Goal: Task Accomplishment & Management: Use online tool/utility

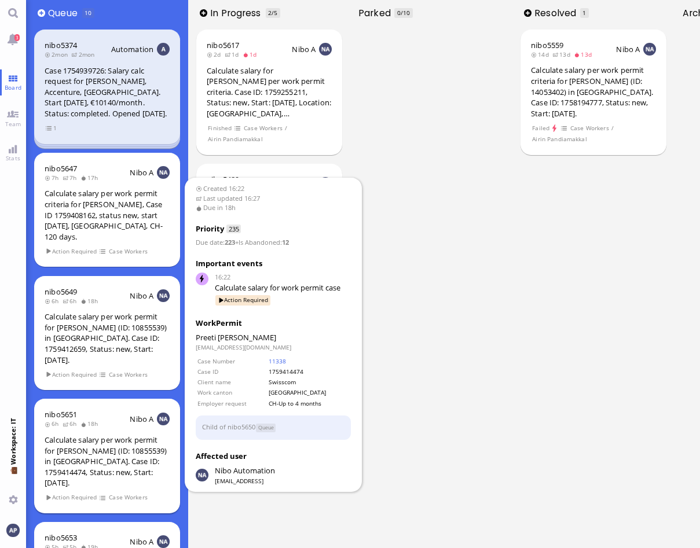
click at [87, 438] on div "Calculate salary per work permit for [PERSON_NAME] (ID: 10855539) in [GEOGRAPHI…" at bounding box center [107, 462] width 125 height 54
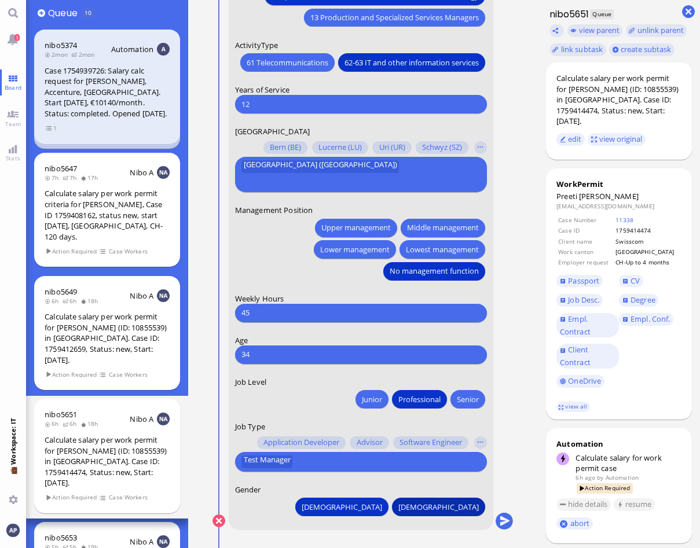
click at [463, 508] on span "[DEMOGRAPHIC_DATA]" at bounding box center [438, 507] width 80 height 12
click at [484, 440] on button "button" at bounding box center [480, 442] width 13 height 13
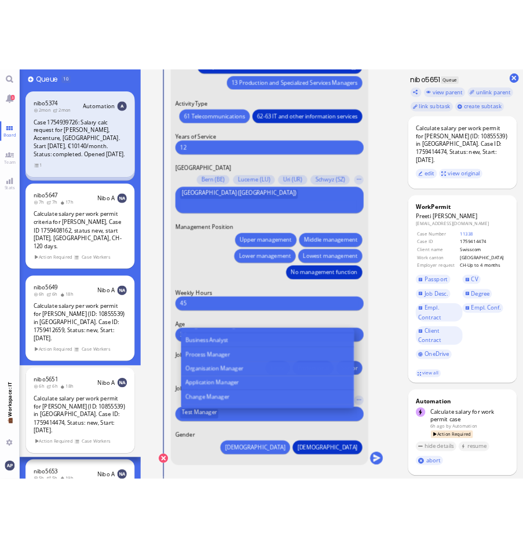
scroll to position [463, 0]
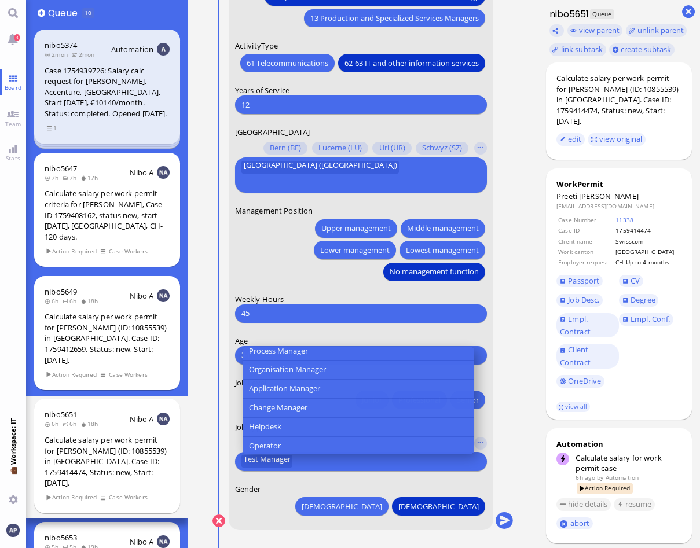
click at [511, 370] on conversation-line "You Date of Birth [DEMOGRAPHIC_DATA] [DEMOGRAPHIC_DATA] Mo [DEMOGRAPHIC_DATA] T…" at bounding box center [362, 37] width 301 height 1013
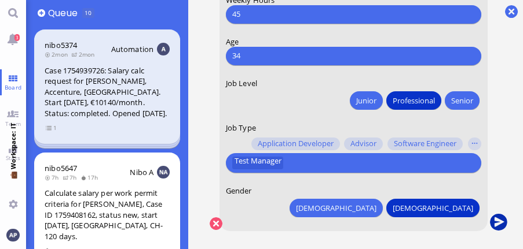
click at [503, 225] on button "submit" at bounding box center [498, 222] width 17 height 17
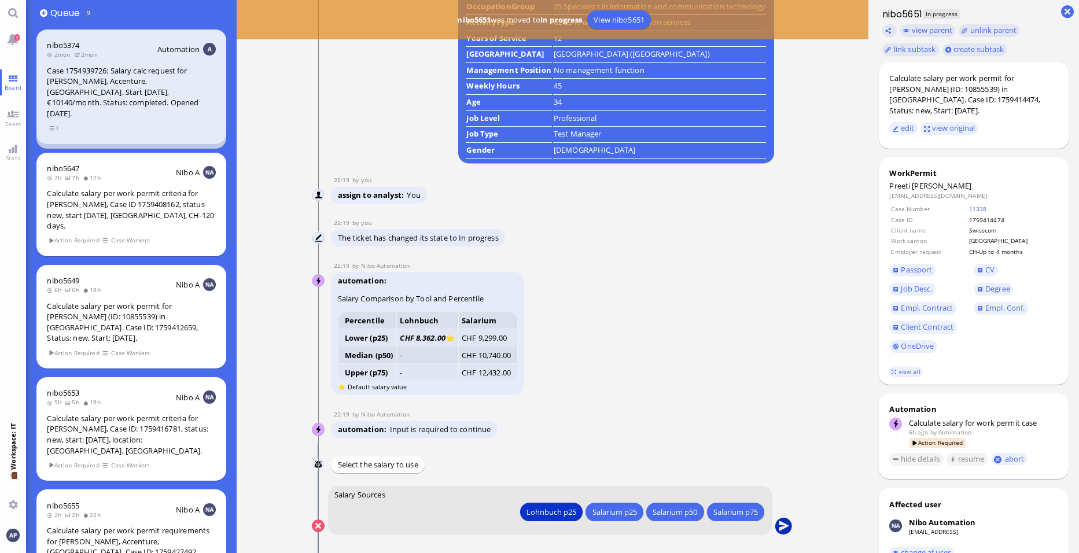
click at [699, 524] on button "submit" at bounding box center [784, 526] width 17 height 17
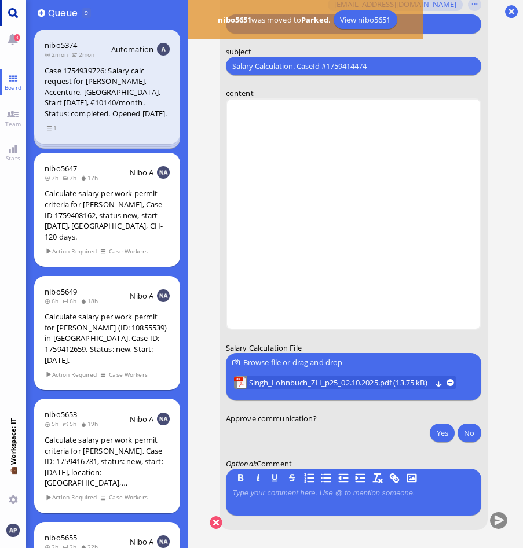
scroll to position [0, 0]
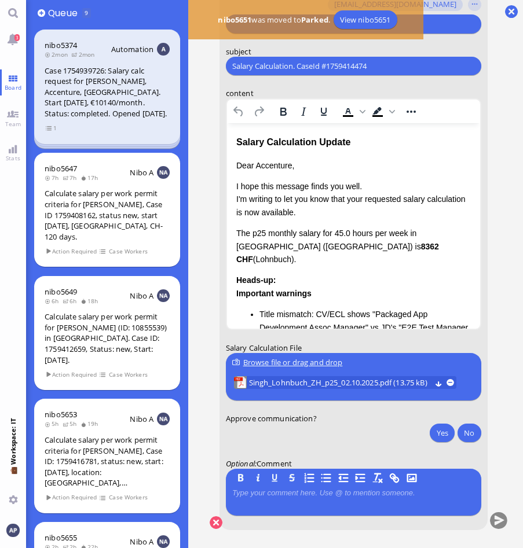
click at [277, 164] on p "Dear Accenture," at bounding box center [353, 165] width 234 height 13
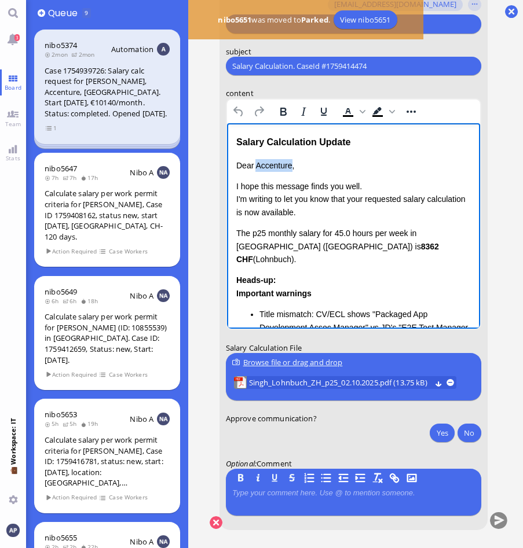
click at [277, 164] on p "Dear Accenture," at bounding box center [353, 165] width 234 height 13
drag, startPoint x: 365, startPoint y: 199, endPoint x: 453, endPoint y: 326, distance: 154.4
click at [226, 202] on html "Salary Calculation Update Dear [PERSON_NAME], I hope this message finds you wel…" at bounding box center [352, 319] width 253 height 392
click at [438, 198] on p "I hope this message finds you well. Please be informed that the requested salar…" at bounding box center [353, 199] width 234 height 39
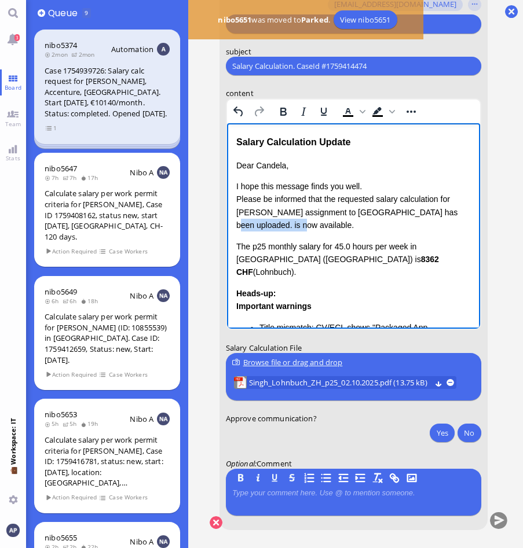
drag, startPoint x: 426, startPoint y: 211, endPoint x: 437, endPoint y: 225, distance: 17.7
click at [437, 225] on p "I hope this message finds you well. Please be informed that the requested salar…" at bounding box center [353, 206] width 234 height 52
drag, startPoint x: 374, startPoint y: 245, endPoint x: 436, endPoint y: 354, distance: 124.9
click at [226, 230] on html "Salary Calculation Update Dear [PERSON_NAME], I hope this message finds you wel…" at bounding box center [352, 325] width 253 height 405
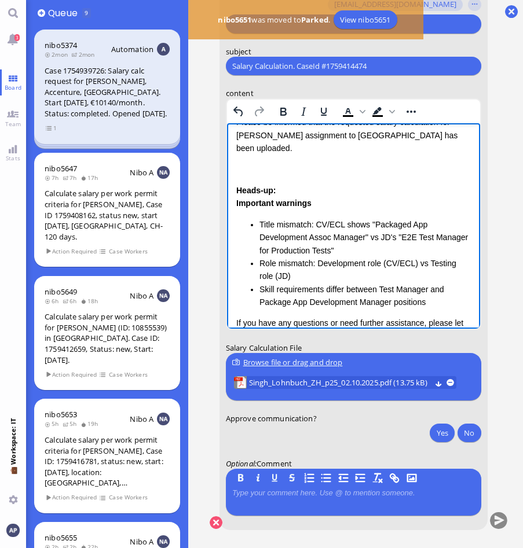
scroll to position [58, 0]
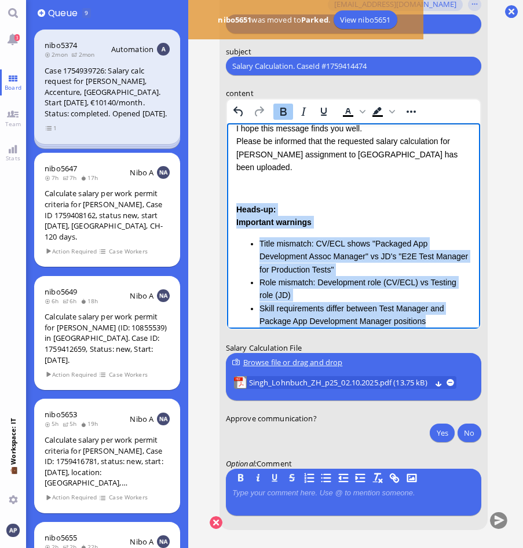
drag, startPoint x: 427, startPoint y: 311, endPoint x: 231, endPoint y: 201, distance: 224.7
click at [231, 201] on html "Salary Calculation Update Dear [PERSON_NAME], I hope this message finds you wel…" at bounding box center [352, 254] width 253 height 379
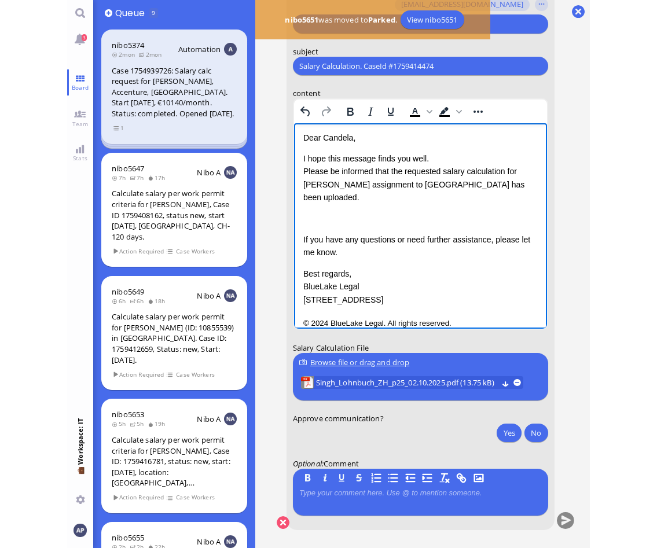
scroll to position [7, 0]
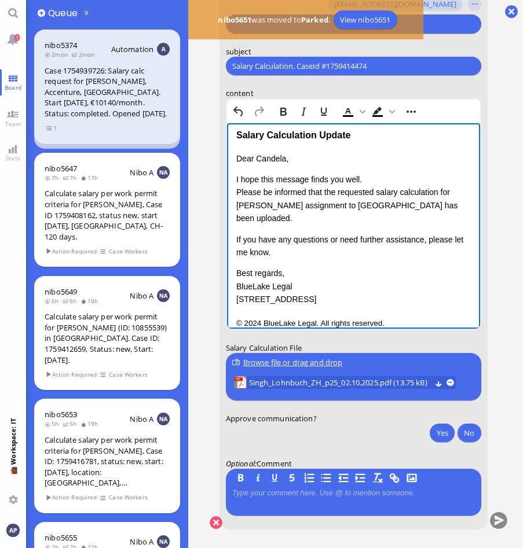
click at [321, 171] on div "Dear [PERSON_NAME], I hope this message finds you well. Please be informed that…" at bounding box center [353, 229] width 234 height 154
click at [434, 207] on p "I hope this message finds you well. Please be informed that the requested salar…" at bounding box center [353, 199] width 234 height 52
click at [341, 378] on span "Singh_Lohnbuch_ZH_p25_02.10.2025.pdf (13.75 kB)" at bounding box center [340, 383] width 182 height 13
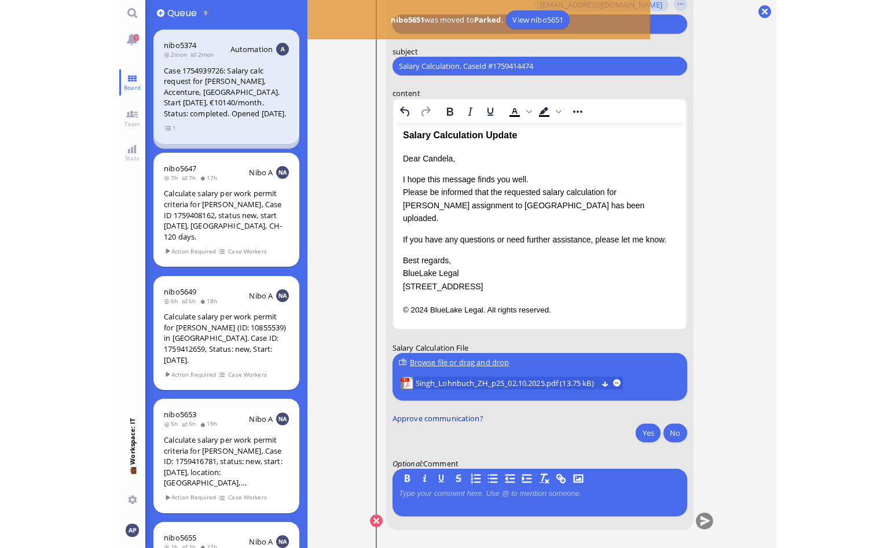
scroll to position [0, 0]
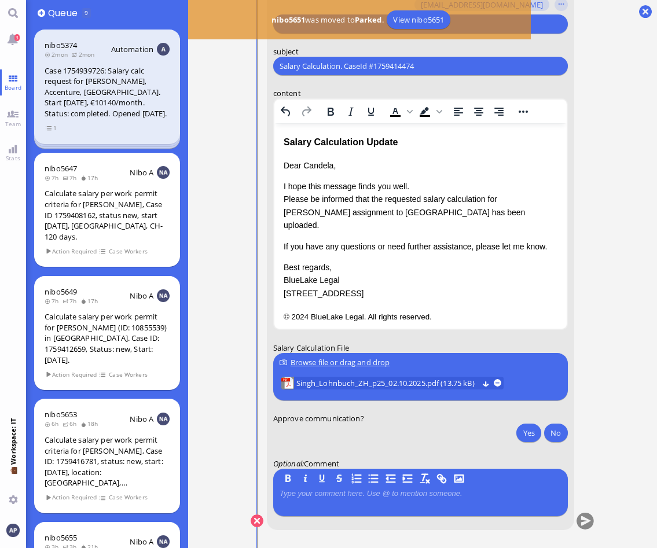
click at [363, 366] on div "Browse file or drag and drop" at bounding box center [420, 363] width 281 height 12
drag, startPoint x: 486, startPoint y: 266, endPoint x: 442, endPoint y: 311, distance: 63.8
click at [486, 266] on p "Best regards, BlueLake Legal [STREET_ADDRESS]" at bounding box center [420, 280] width 274 height 39
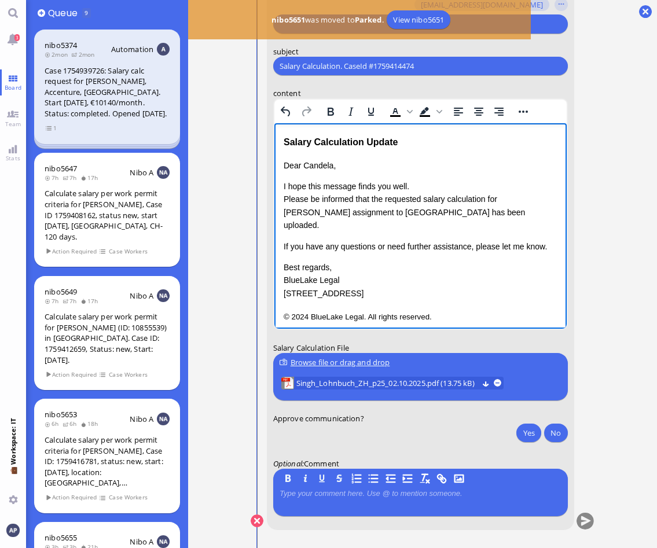
click at [379, 362] on div "Browse file or drag and drop" at bounding box center [420, 363] width 281 height 12
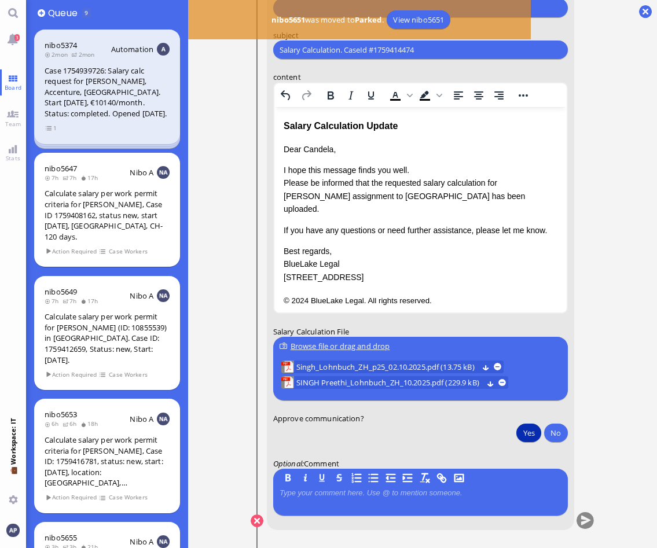
click at [528, 437] on button "Yes" at bounding box center [528, 433] width 24 height 19
click at [403, 363] on span "Singh_Lohnbuch_ZH_p25_02.10.2025.pdf (13.75 kB)" at bounding box center [387, 367] width 182 height 13
click at [580, 516] on button "submit" at bounding box center [584, 521] width 17 height 17
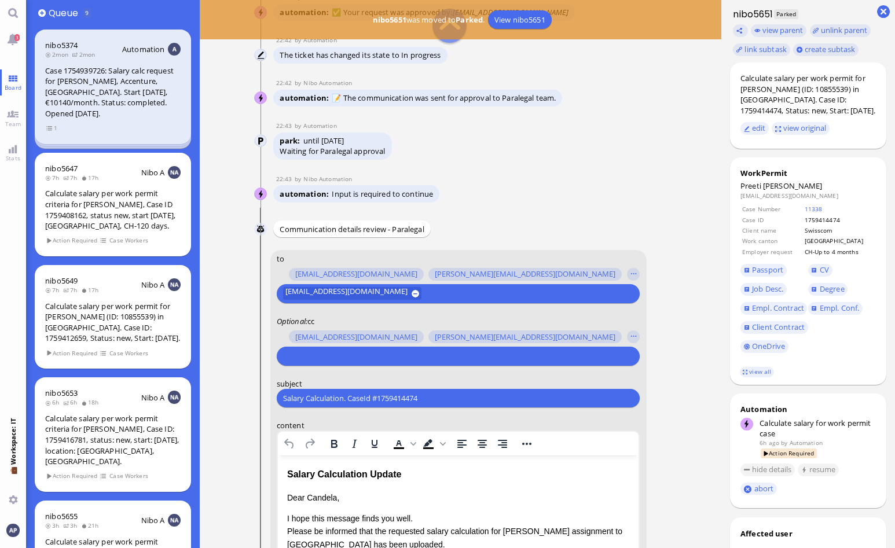
scroll to position [-405, 0]
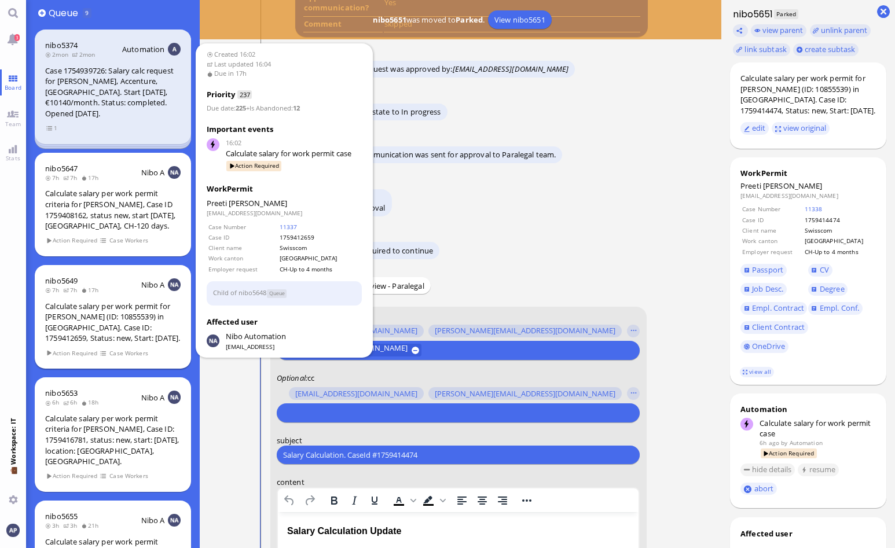
click at [102, 324] on div "Calculate salary per work permit for [PERSON_NAME] (ID: 10855539) in [GEOGRAPHI…" at bounding box center [112, 322] width 135 height 43
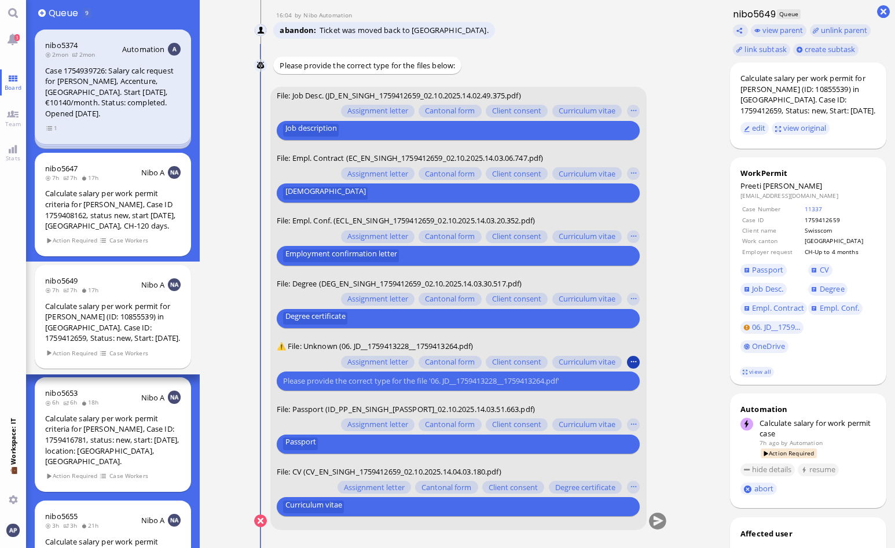
click at [637, 362] on button "button" at bounding box center [633, 361] width 13 height 13
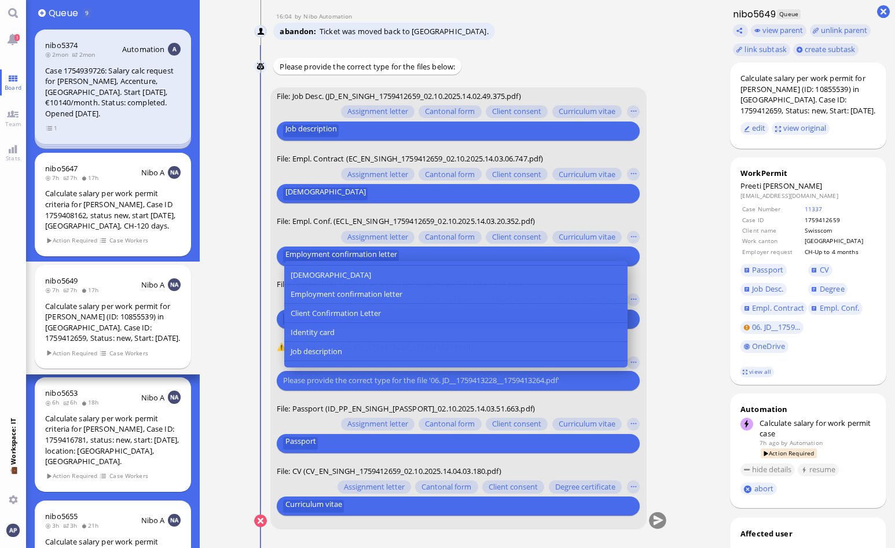
scroll to position [116, 0]
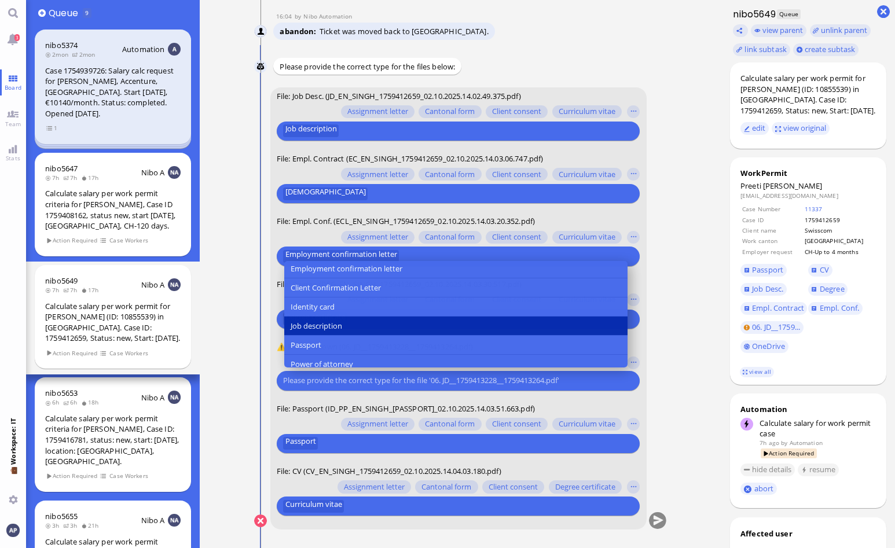
click at [333, 323] on span "Job description" at bounding box center [317, 326] width 52 height 12
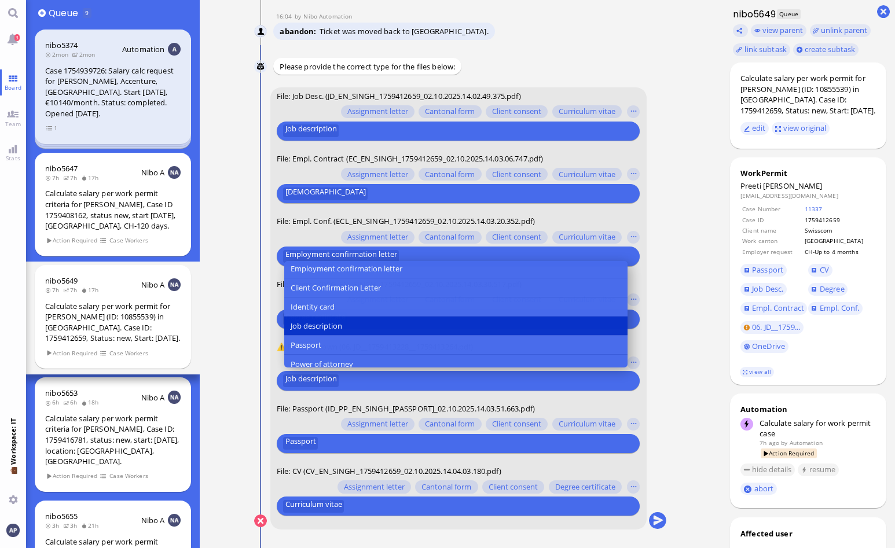
click at [696, 317] on ticket "16:02 by Automation Automation Calculate eligible salary for work permit 16:02 …" at bounding box center [460, 274] width 521 height 548
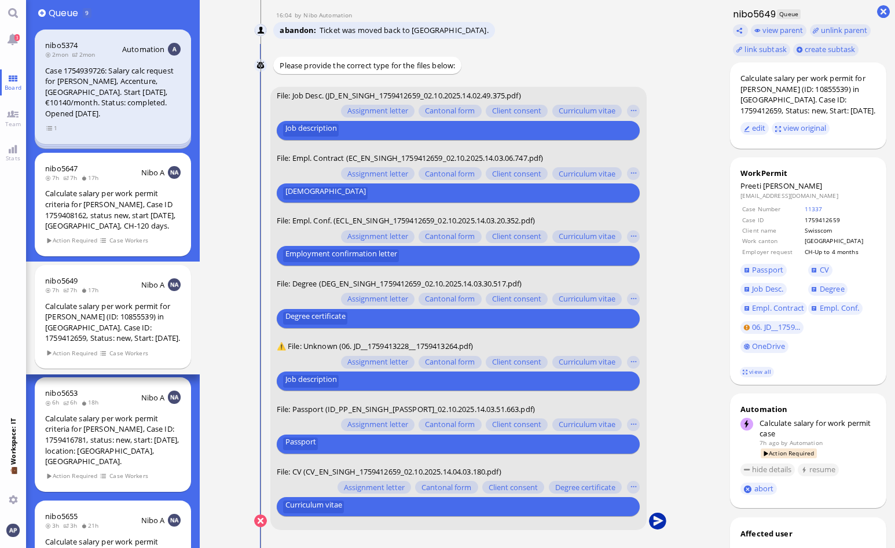
click at [663, 520] on button "submit" at bounding box center [657, 521] width 17 height 17
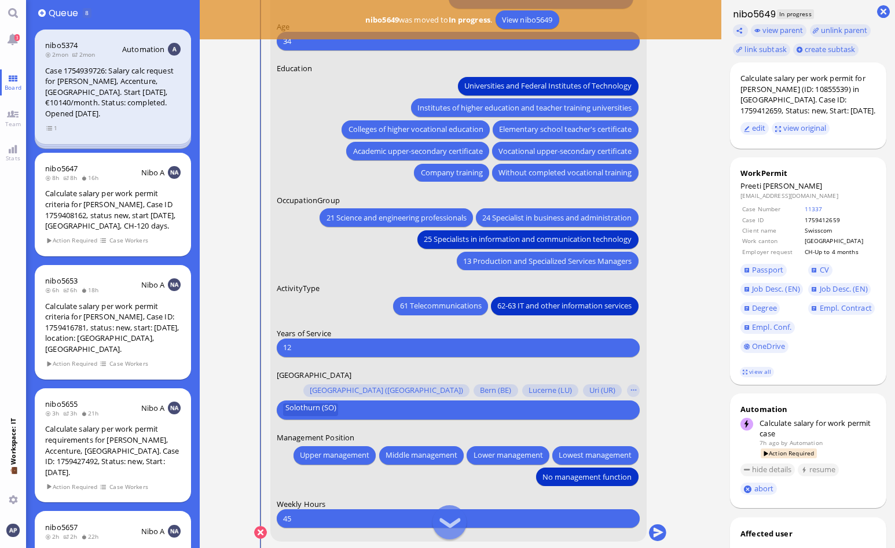
scroll to position [1, 0]
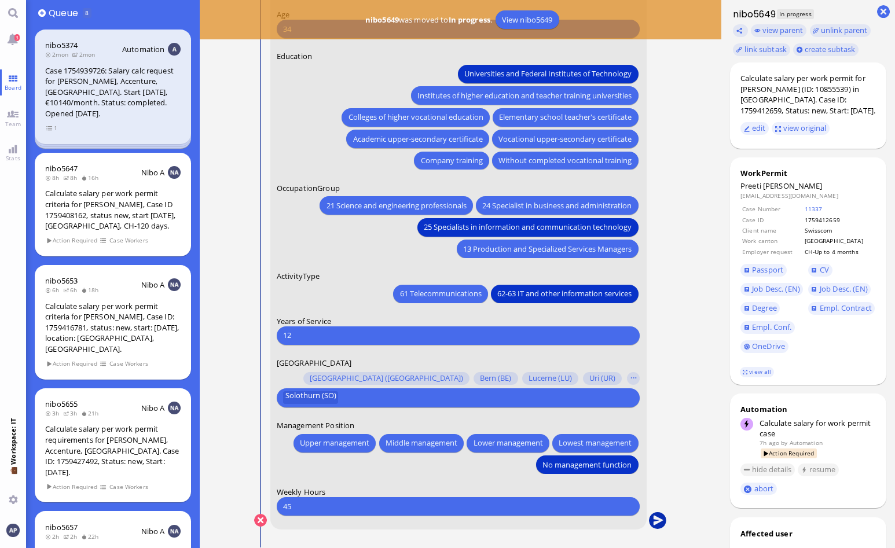
click at [655, 518] on button "submit" at bounding box center [657, 520] width 17 height 17
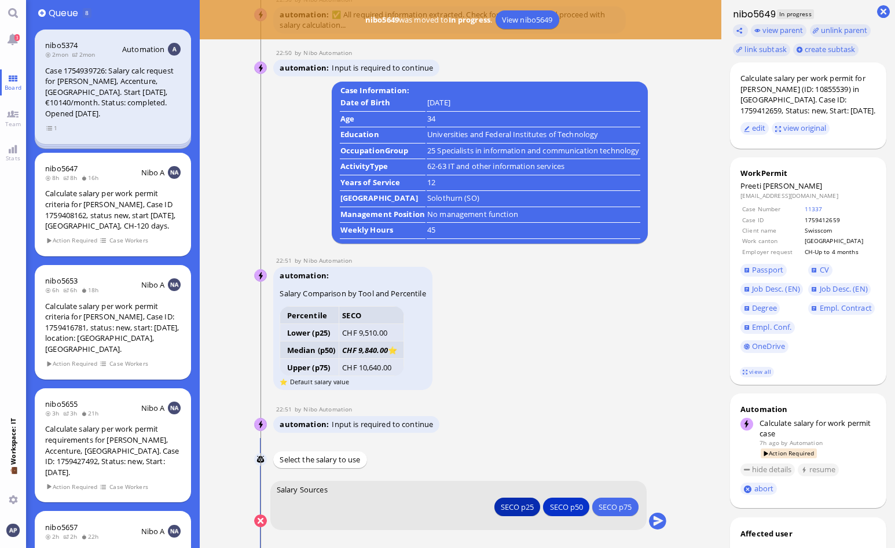
click at [505, 501] on div "SECO p25" at bounding box center [517, 507] width 33 height 12
click at [622, 350] on div "automation Salary Comparison by Tool and Percentile Percentile SECO Lower (p25)…" at bounding box center [449, 330] width 352 height 126
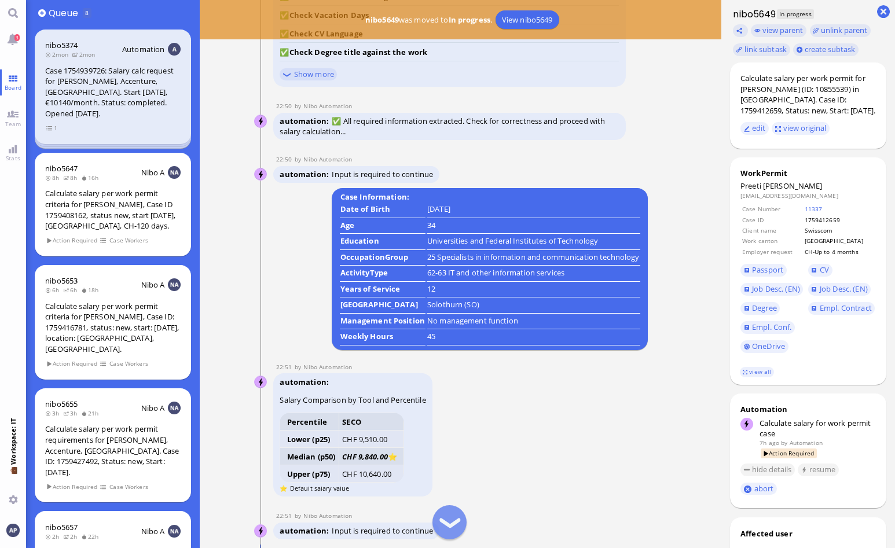
scroll to position [1, 0]
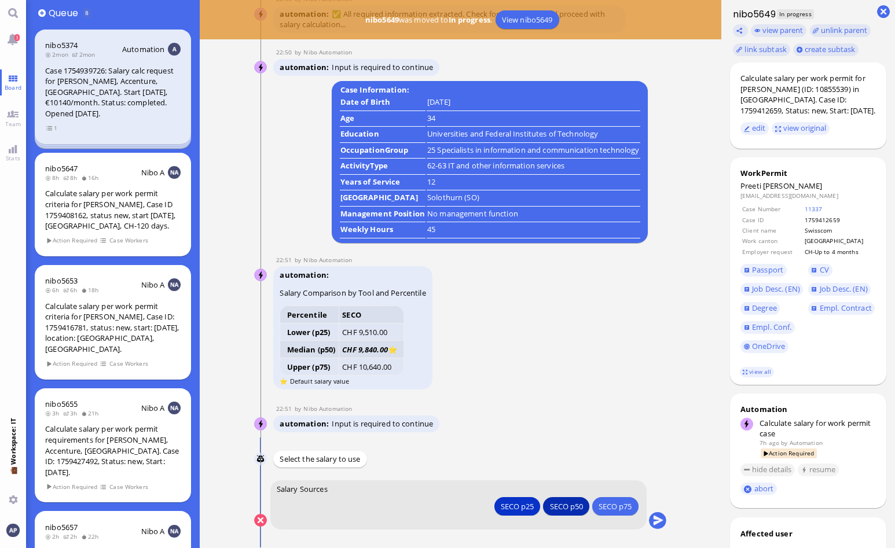
click at [571, 508] on div "SECO p50" at bounding box center [566, 506] width 33 height 12
click at [661, 517] on button "submit" at bounding box center [657, 520] width 17 height 17
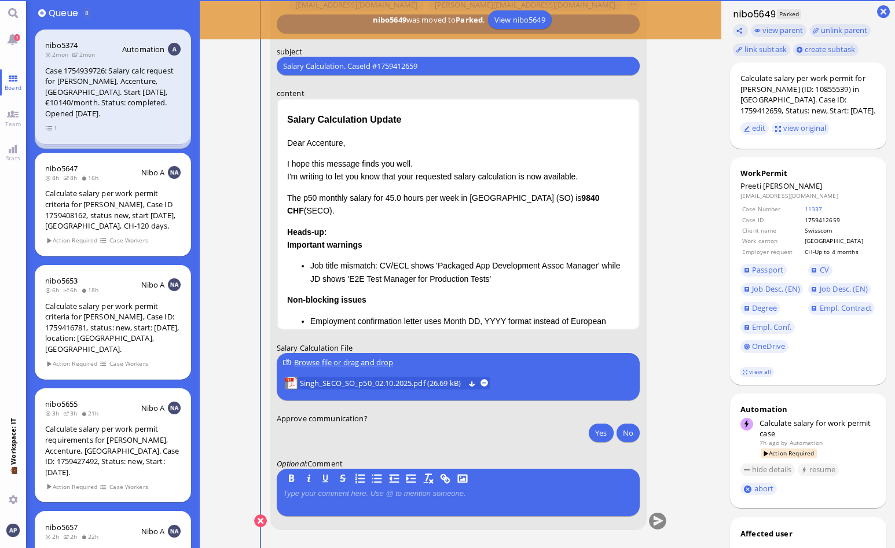
scroll to position [0, 0]
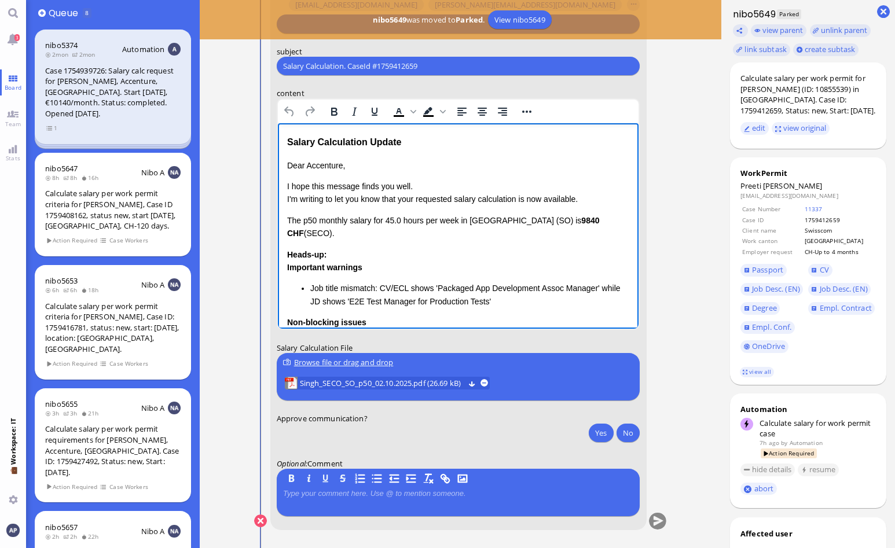
click at [315, 167] on p "Dear Accenture," at bounding box center [457, 165] width 343 height 13
drag, startPoint x: 285, startPoint y: 199, endPoint x: 297, endPoint y: 198, distance: 11.6
click at [304, 197] on html "Salary Calculation Update Dear [PERSON_NAME], I hope this message finds you wel…" at bounding box center [457, 294] width 361 height 343
drag, startPoint x: 286, startPoint y: 200, endPoint x: 417, endPoint y: 202, distance: 130.8
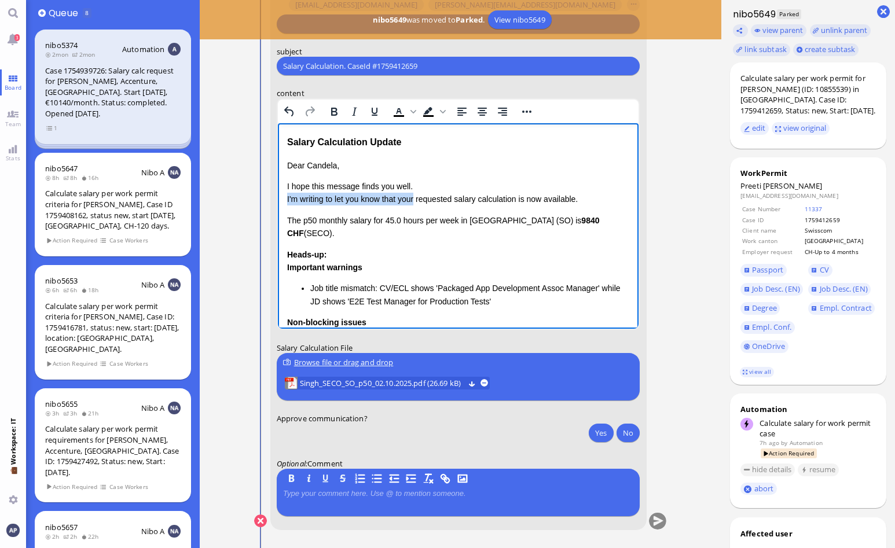
click at [417, 202] on p "I hope this message finds you well. I'm writing to let you know that your reque…" at bounding box center [457, 193] width 343 height 26
click at [484, 198] on p "I hope this message finds you well. Please be informed that the requested salar…" at bounding box center [457, 193] width 343 height 26
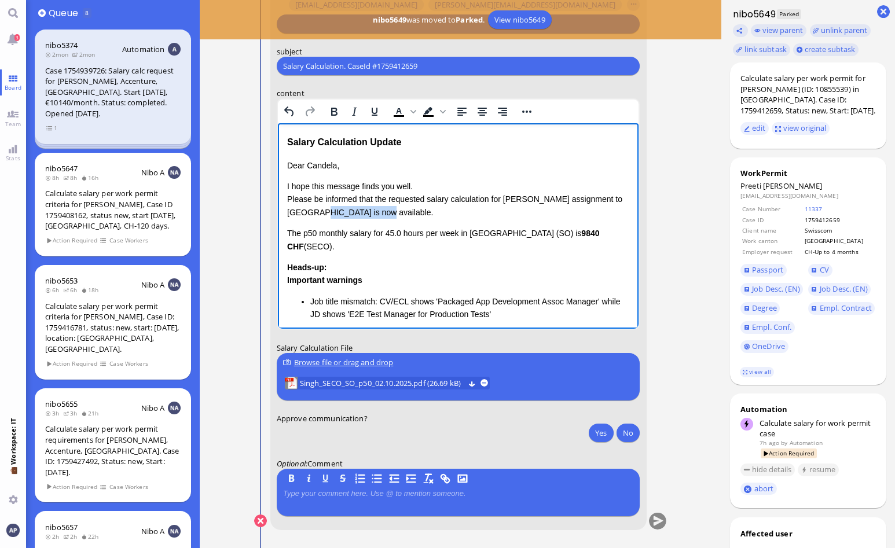
drag, startPoint x: 379, startPoint y: 211, endPoint x: 324, endPoint y: 210, distance: 54.4
click at [324, 210] on p "I hope this message finds you well. Please be informed that the requested salar…" at bounding box center [457, 199] width 343 height 39
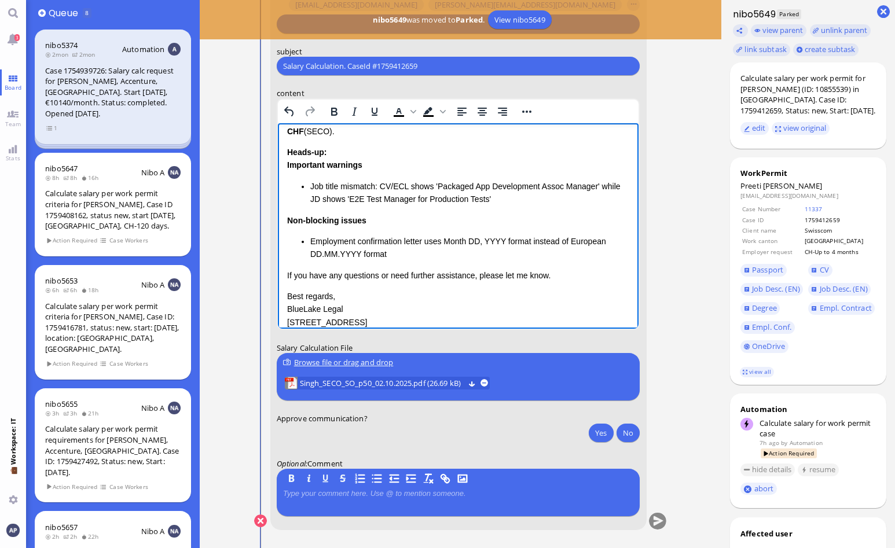
scroll to position [116, 0]
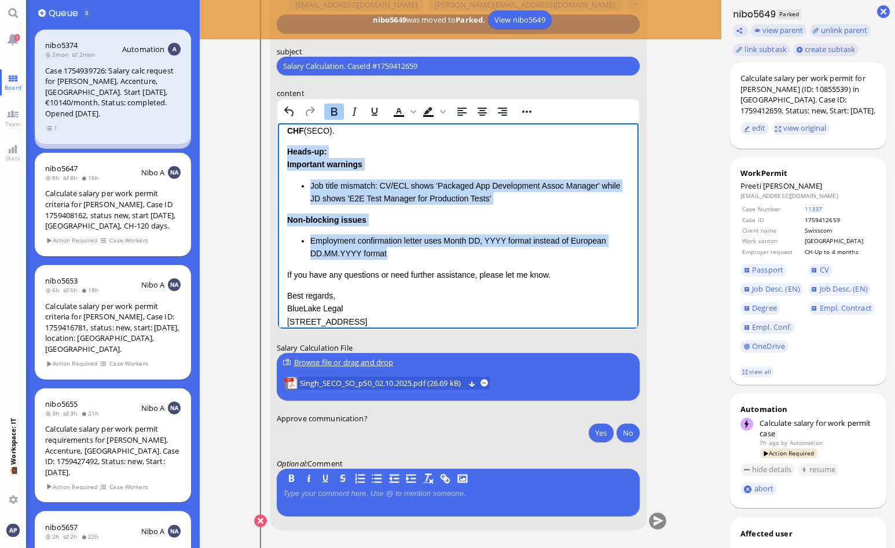
drag, startPoint x: 404, startPoint y: 252, endPoint x: 277, endPoint y: 156, distance: 159.0
click at [277, 156] on html "Salary Calculation Update Dear [PERSON_NAME], I hope this message finds you wel…" at bounding box center [457, 186] width 361 height 357
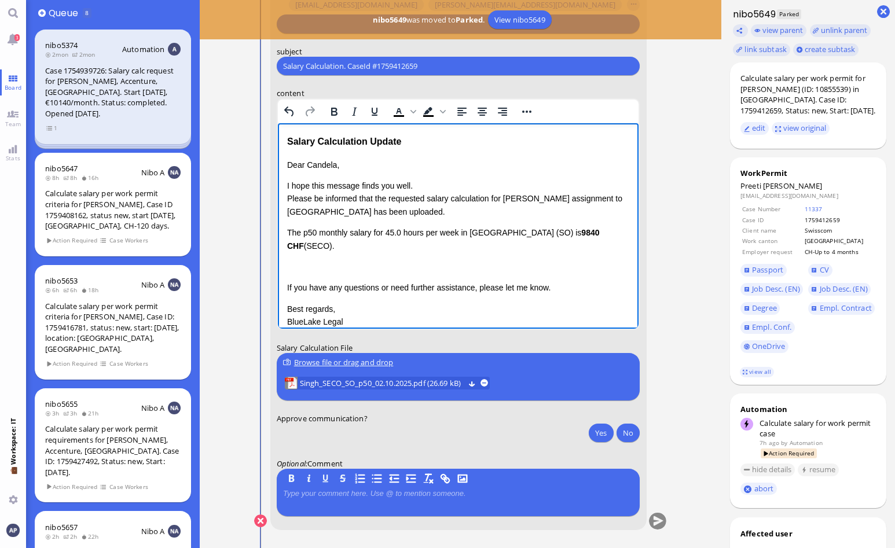
scroll to position [0, 0]
drag, startPoint x: 309, startPoint y: 260, endPoint x: 280, endPoint y: 231, distance: 41.7
click at [280, 231] on html "Salary Calculation Update Dear [PERSON_NAME], I hope this message finds you wel…" at bounding box center [457, 250] width 361 height 254
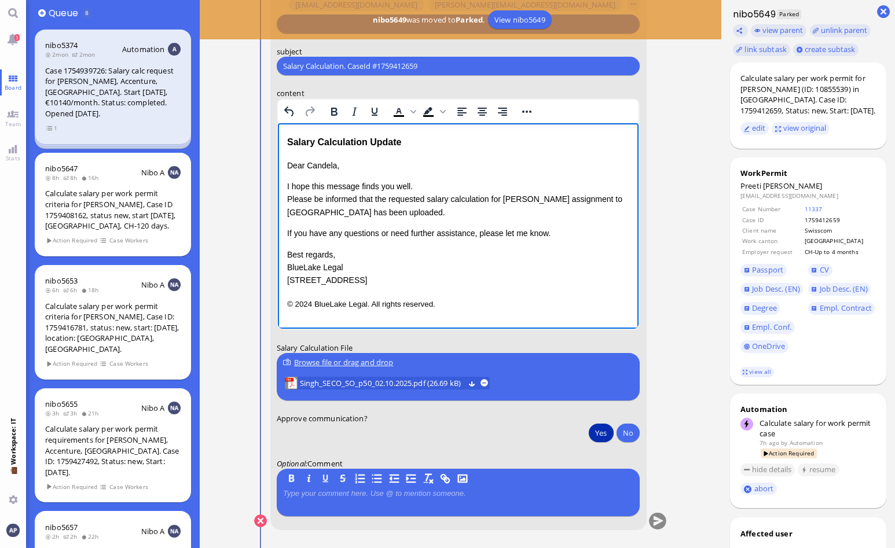
click at [601, 433] on button "Yes" at bounding box center [601, 433] width 24 height 19
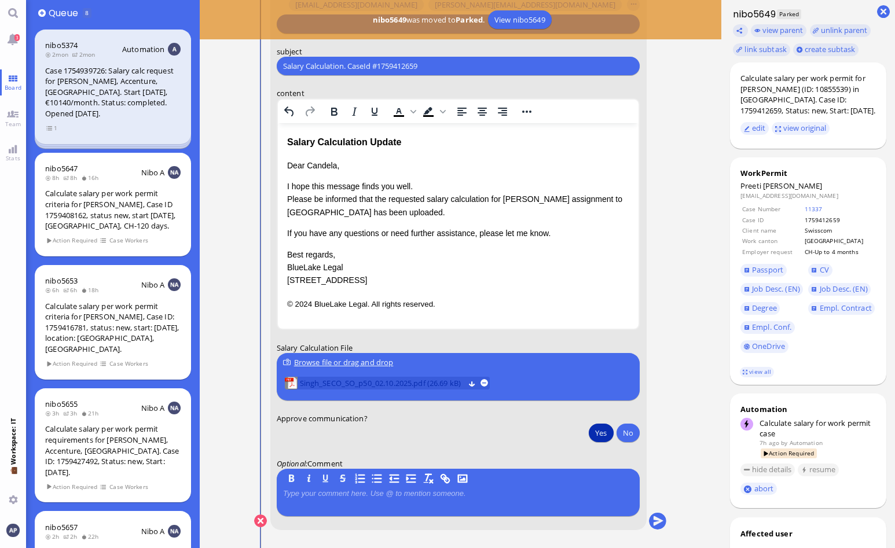
click at [444, 383] on span "Singh_SECO_SO_p50_02.10.2025.pdf (26.69 kB)" at bounding box center [382, 383] width 164 height 13
click at [653, 519] on button "submit" at bounding box center [657, 521] width 17 height 17
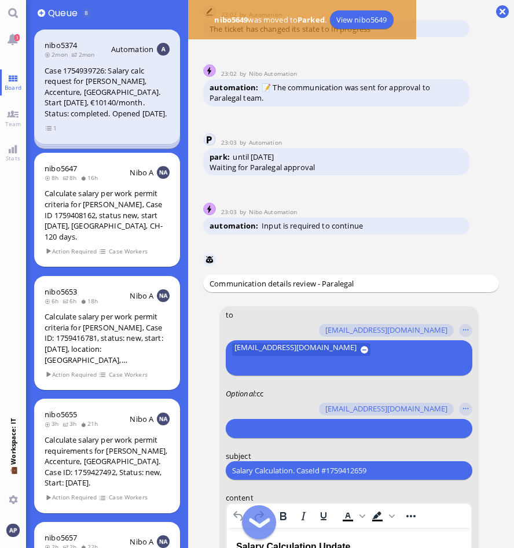
scroll to position [1, 0]
